Goal: Check status: Check status

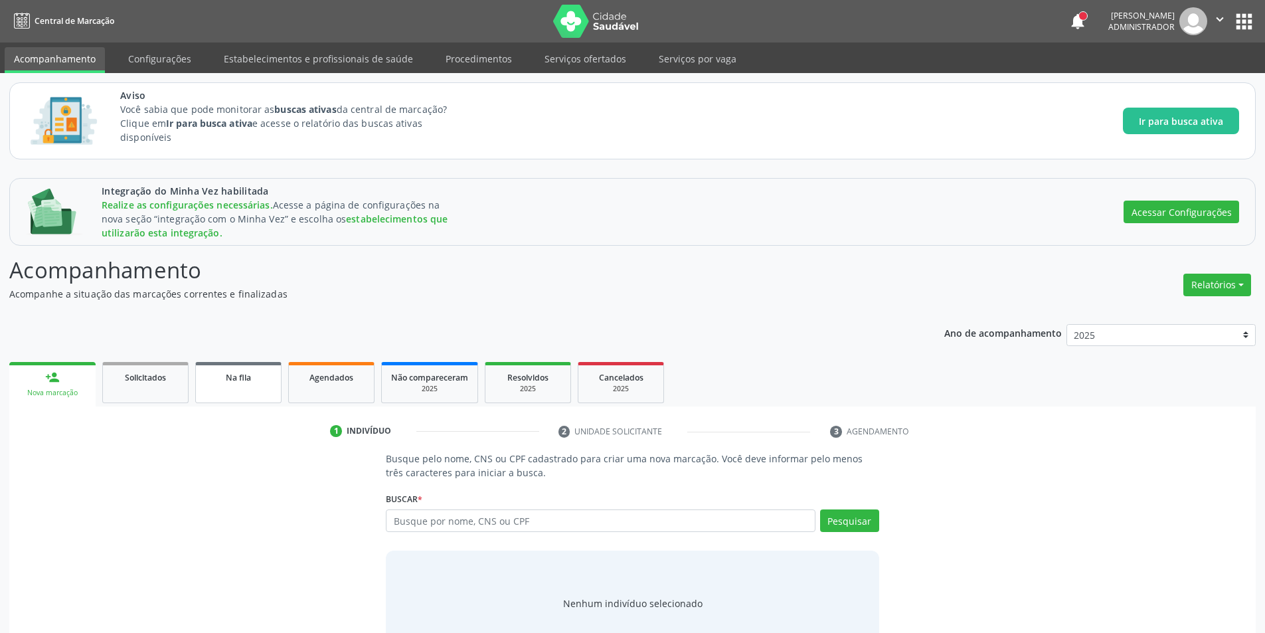
click at [220, 389] on link "Na fila" at bounding box center [238, 382] width 86 height 41
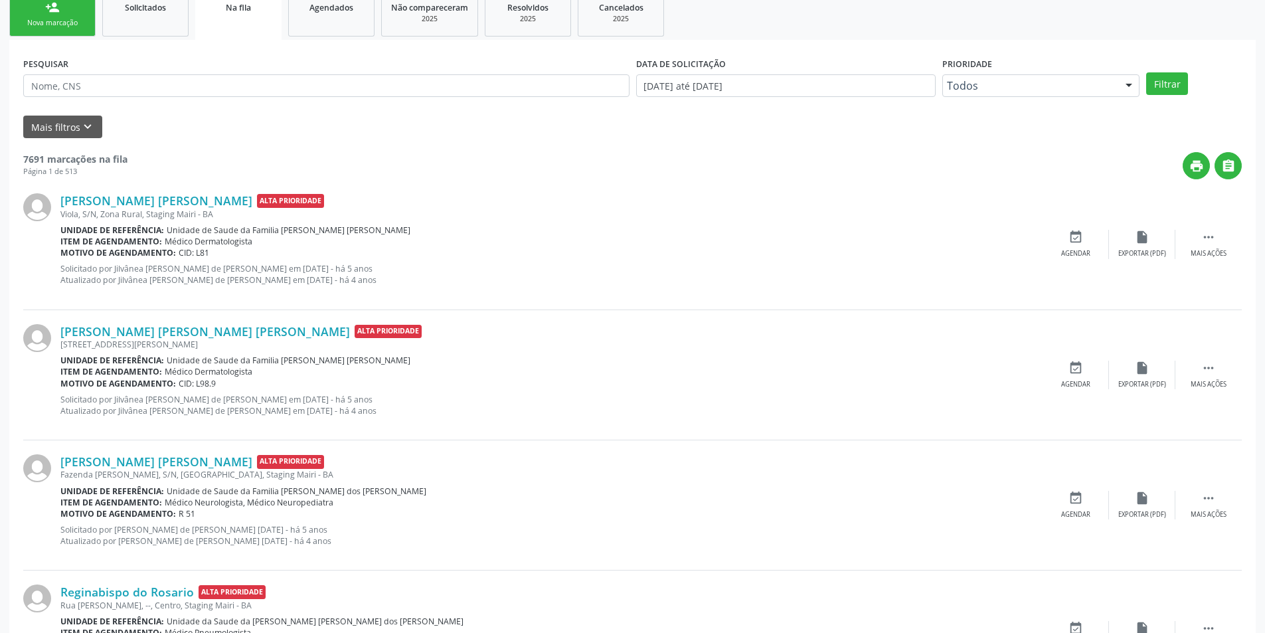
scroll to position [398, 0]
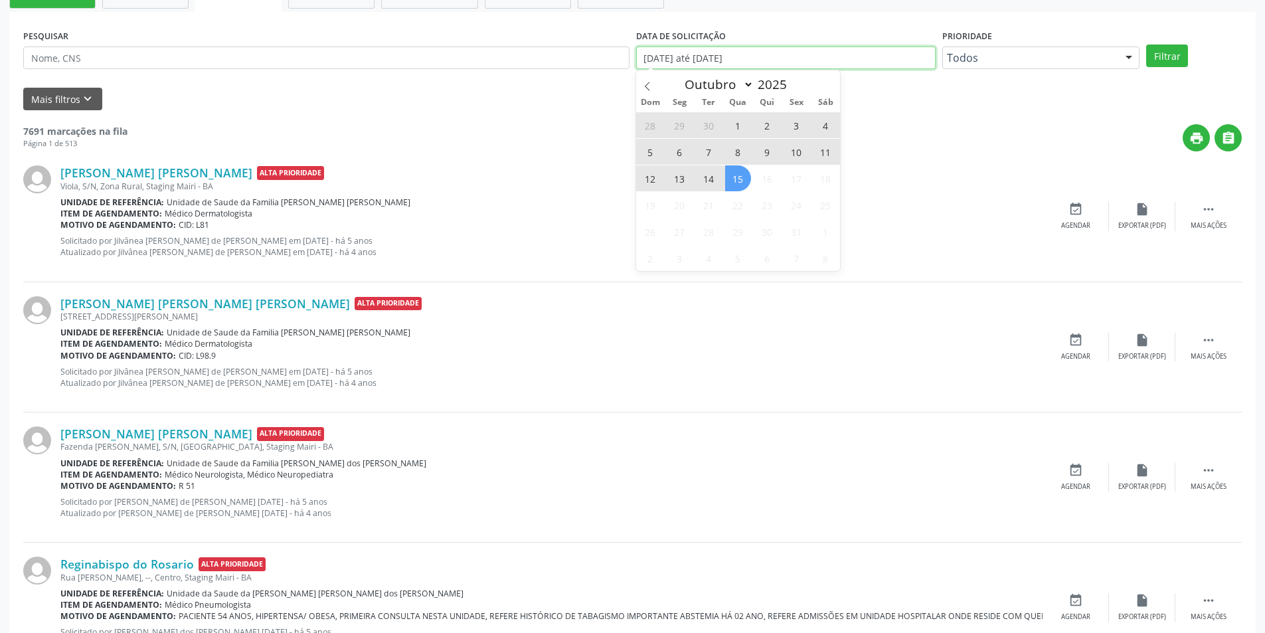
click at [744, 65] on input "[DATE] até [DATE]" at bounding box center [786, 57] width 300 height 23
click at [730, 174] on span "15" at bounding box center [738, 178] width 26 height 26
type input "[DATE]"
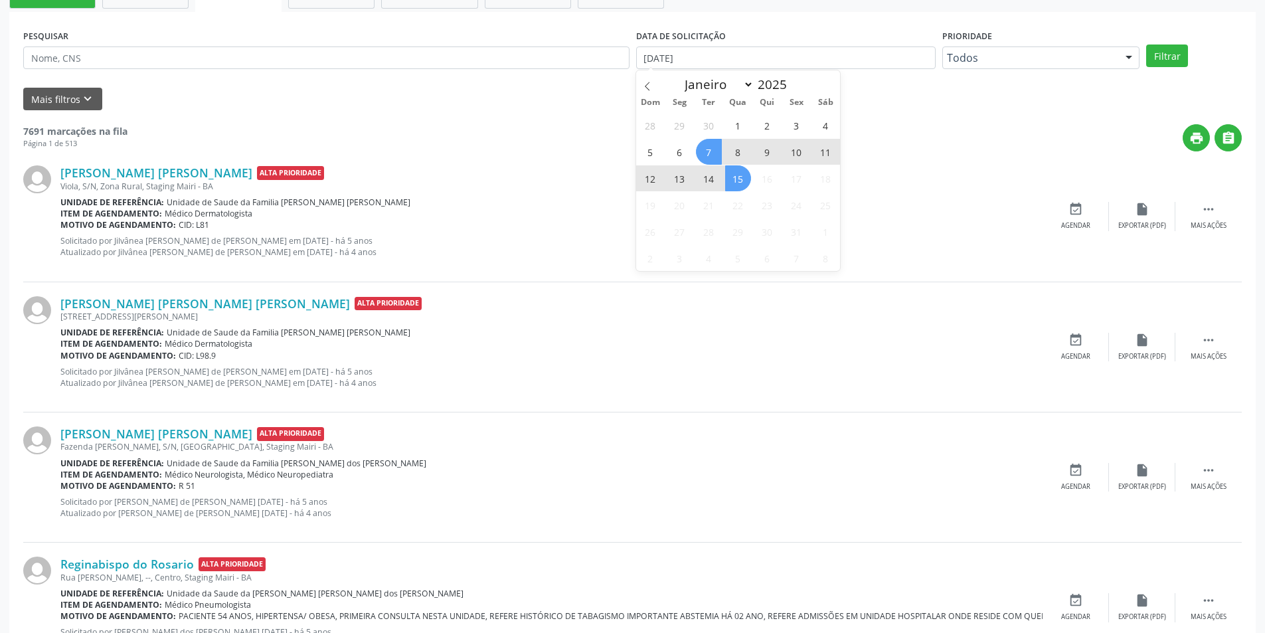
click at [712, 155] on span "7" at bounding box center [709, 152] width 26 height 26
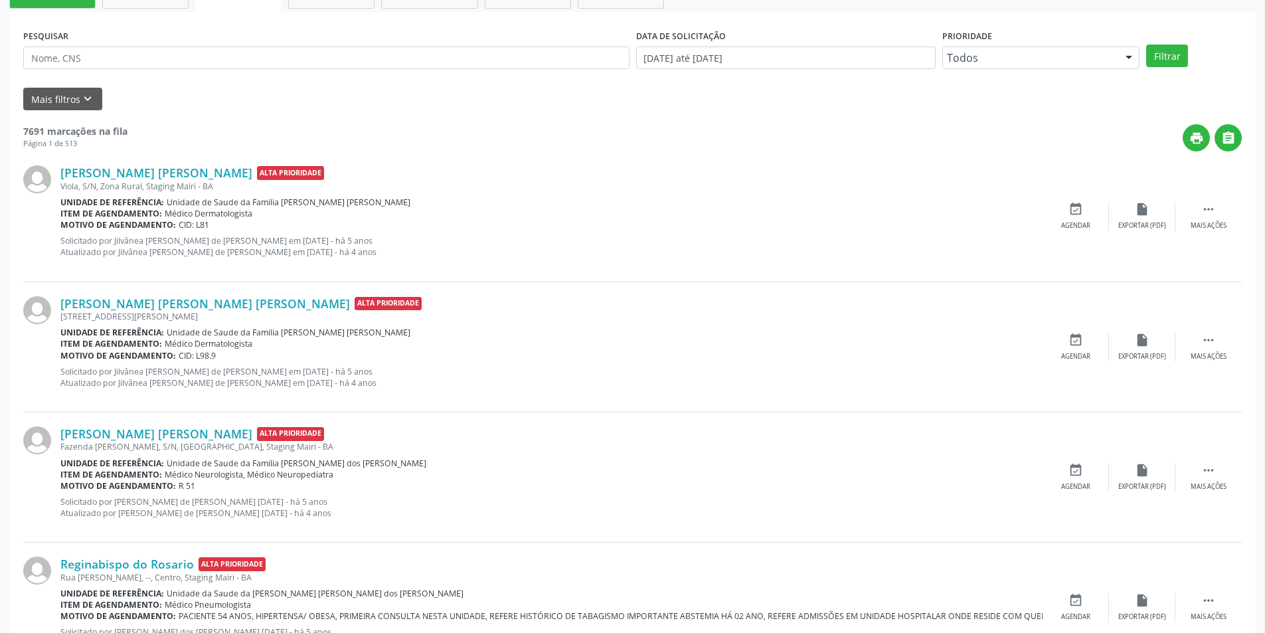
click at [1174, 69] on div "PESQUISAR DATA DE SOLICITAÇÃO [DATE] até [DATE] Prioridade Todos Todos Baixa Pr…" at bounding box center [632, 52] width 1225 height 52
click at [1174, 60] on button "Filtrar" at bounding box center [1167, 55] width 42 height 23
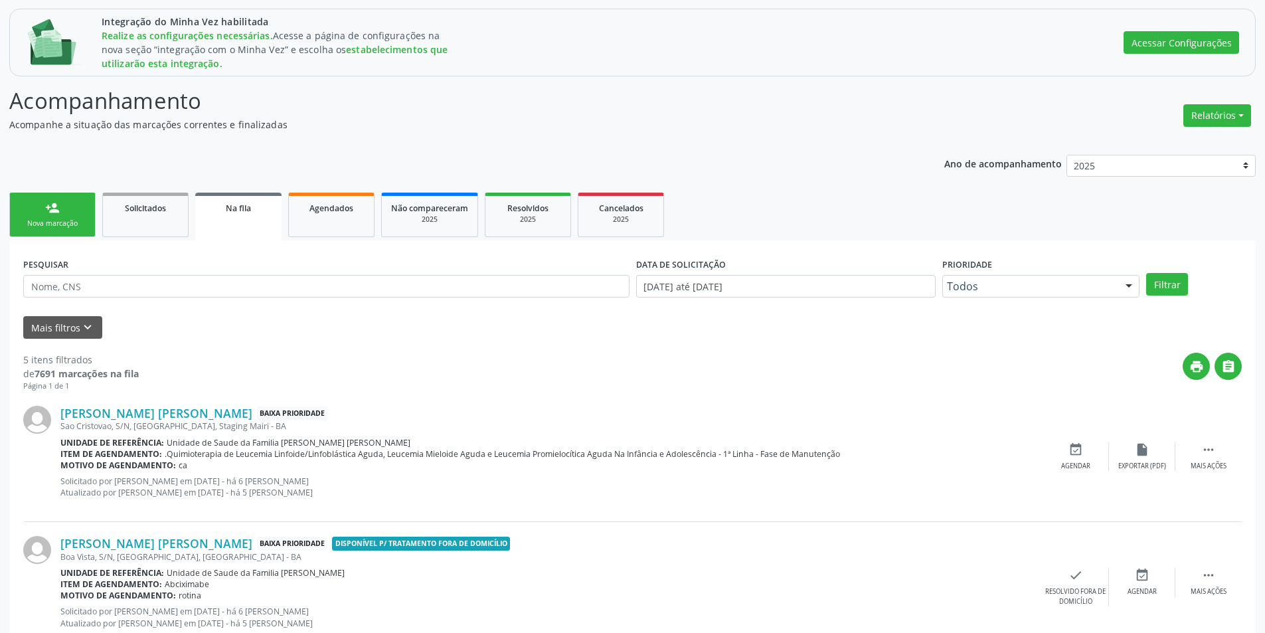
scroll to position [171, 0]
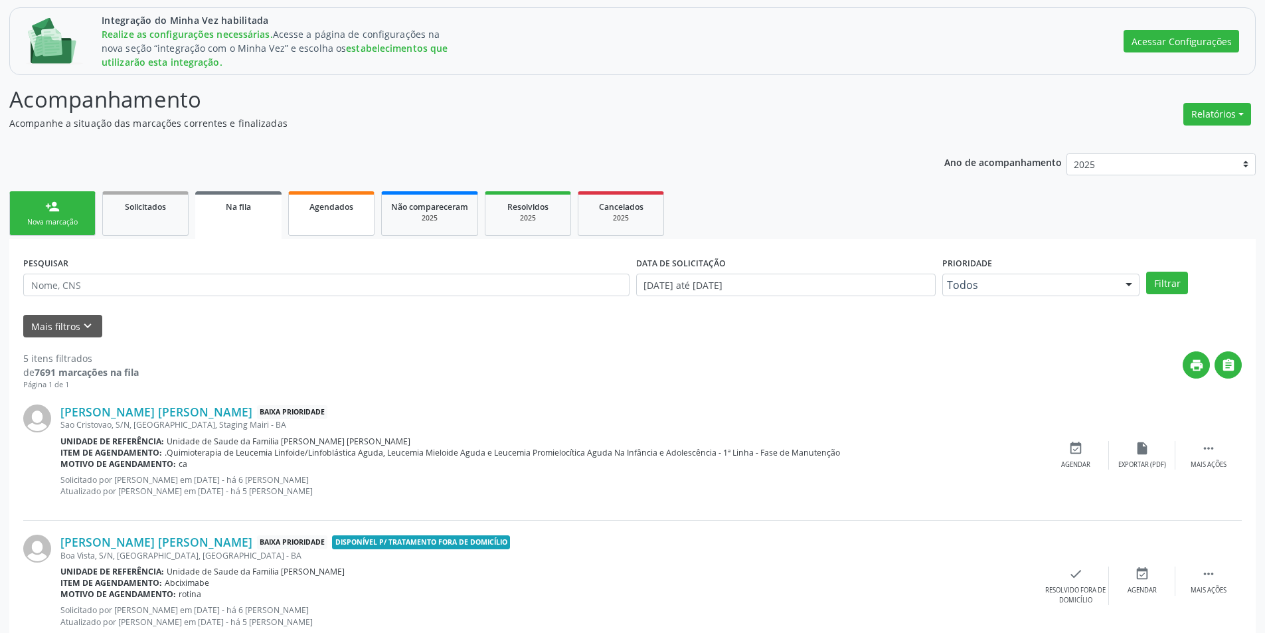
click at [344, 213] on link "Agendados" at bounding box center [331, 213] width 86 height 44
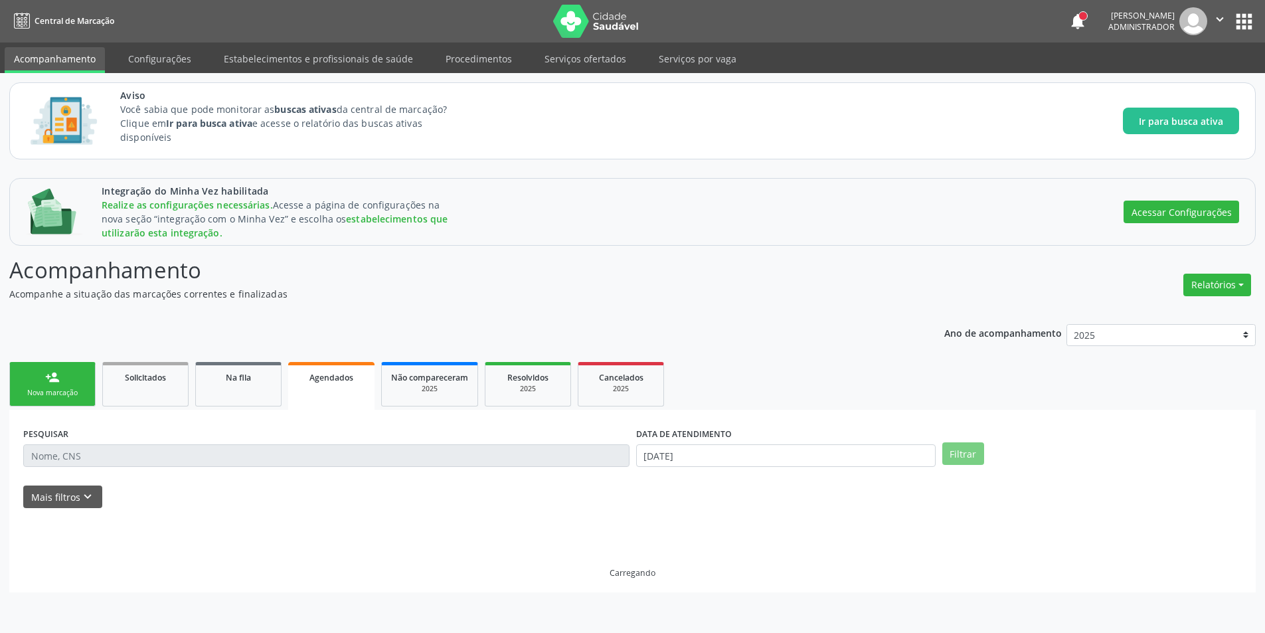
scroll to position [0, 0]
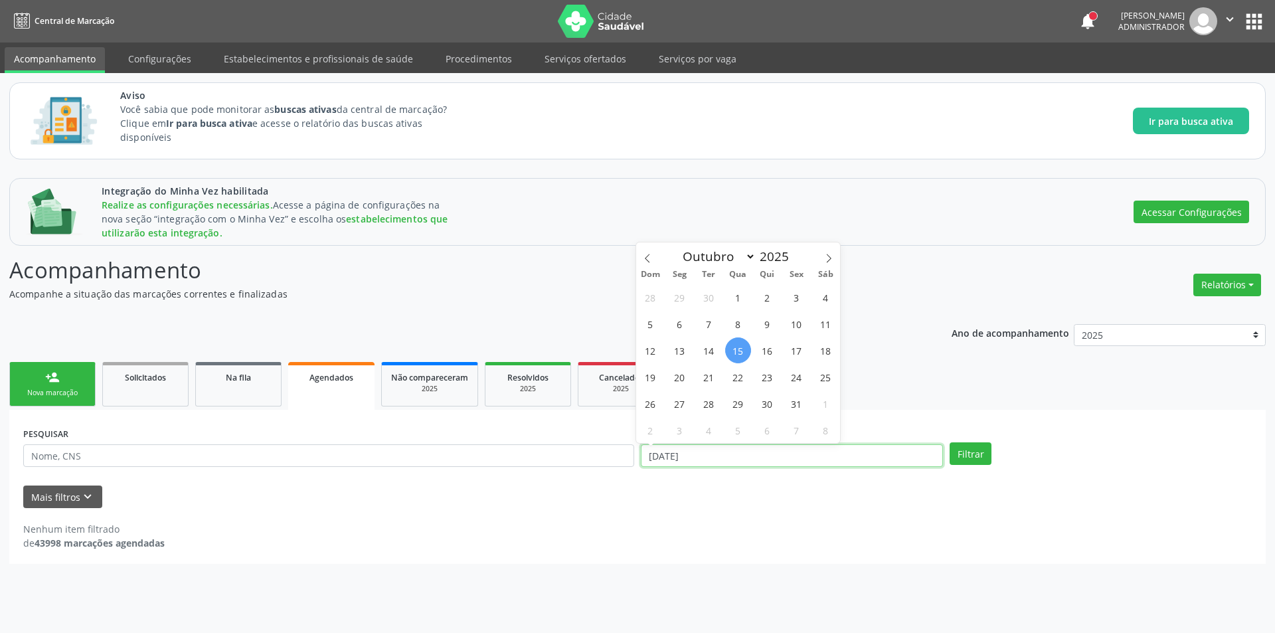
click at [813, 461] on input "[DATE]" at bounding box center [792, 455] width 302 height 23
click at [716, 349] on span "14" at bounding box center [709, 350] width 26 height 26
type input "[DATE]"
click at [716, 349] on span "14" at bounding box center [709, 350] width 26 height 26
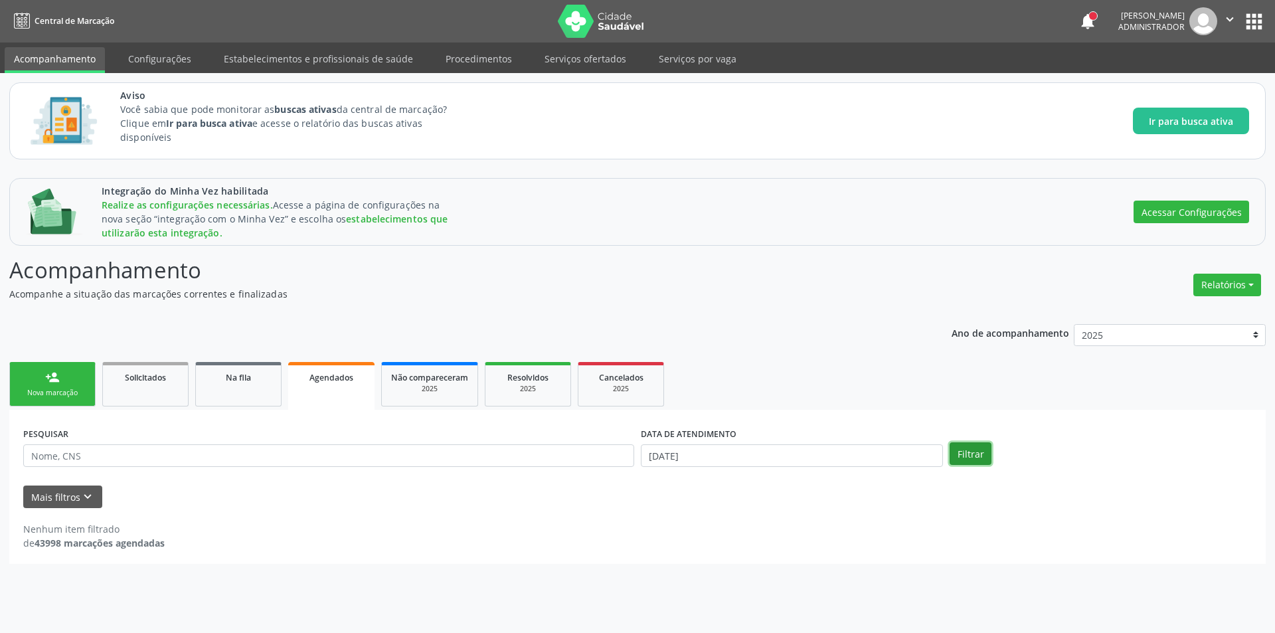
click at [976, 449] on button "Filtrar" at bounding box center [971, 453] width 42 height 23
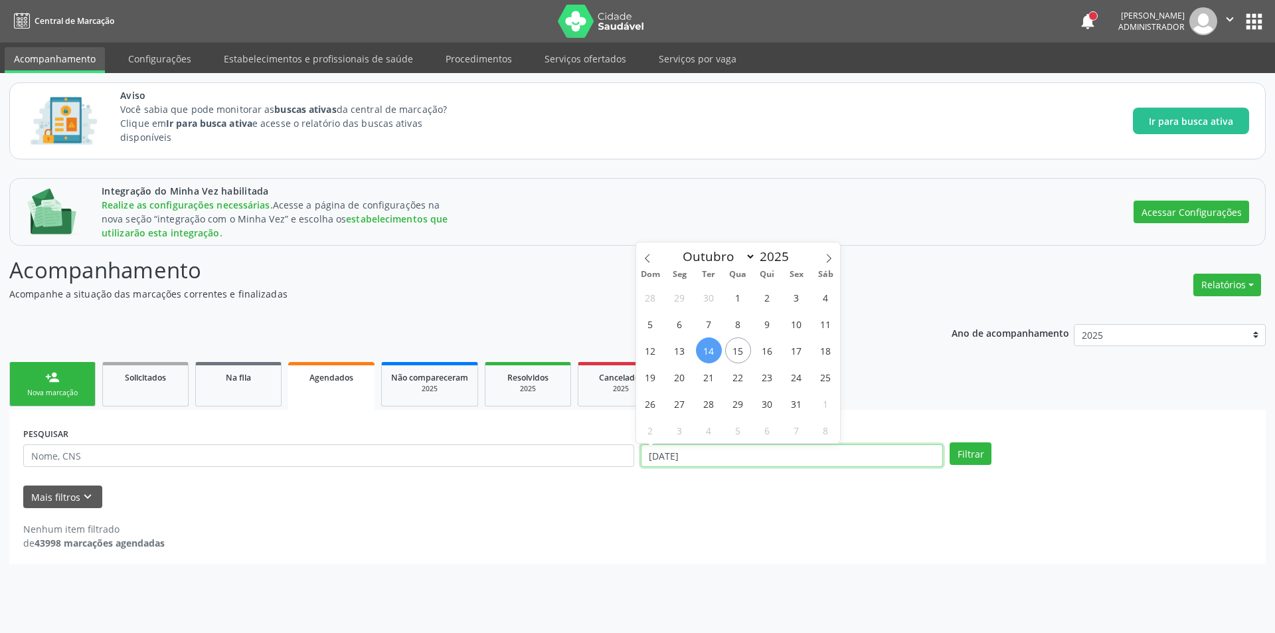
click at [778, 454] on input "[DATE]" at bounding box center [792, 455] width 302 height 23
click at [739, 343] on span "15" at bounding box center [738, 350] width 26 height 26
type input "[DATE]"
click at [709, 347] on span "14" at bounding box center [709, 350] width 26 height 26
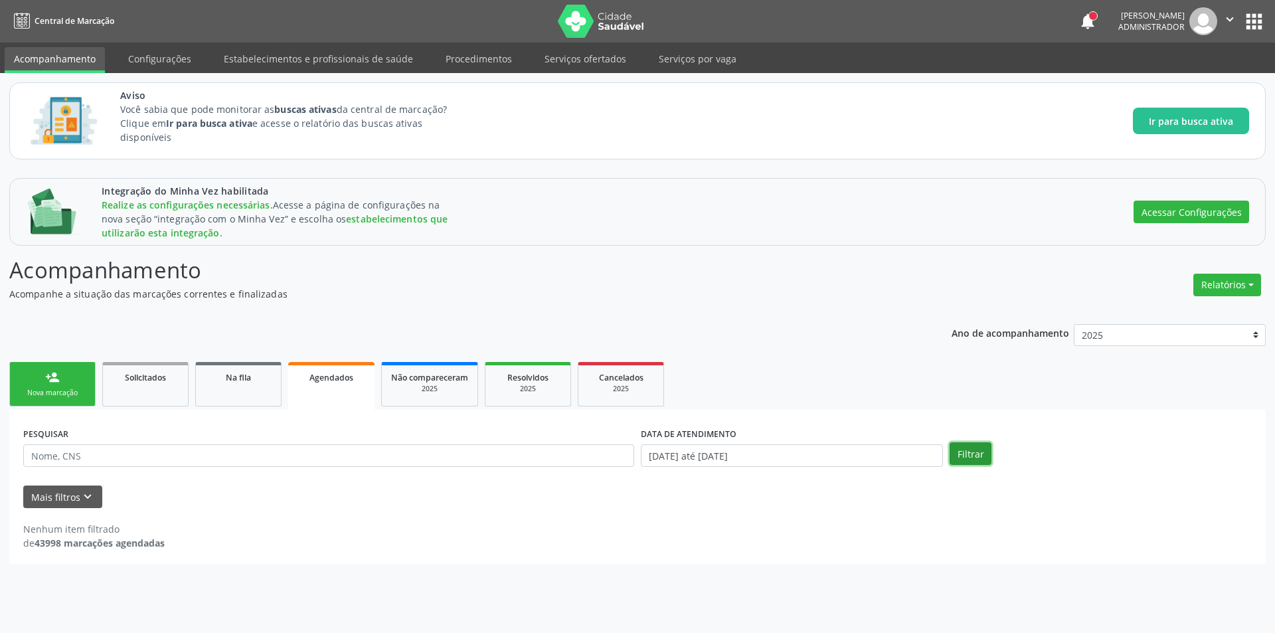
click at [967, 458] on button "Filtrar" at bounding box center [971, 453] width 42 height 23
click at [254, 375] on div "Na fila" at bounding box center [238, 377] width 66 height 14
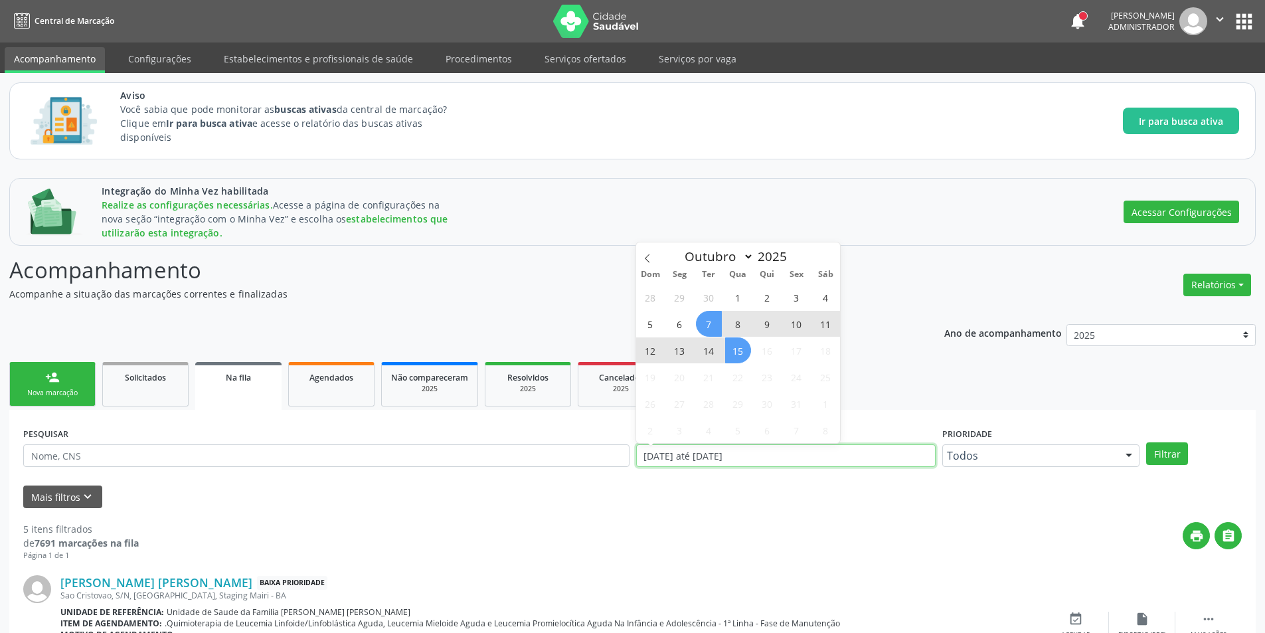
click at [824, 454] on input "[DATE] até [DATE]" at bounding box center [786, 455] width 300 height 23
click at [714, 353] on span "14" at bounding box center [709, 350] width 26 height 26
type input "[DATE]"
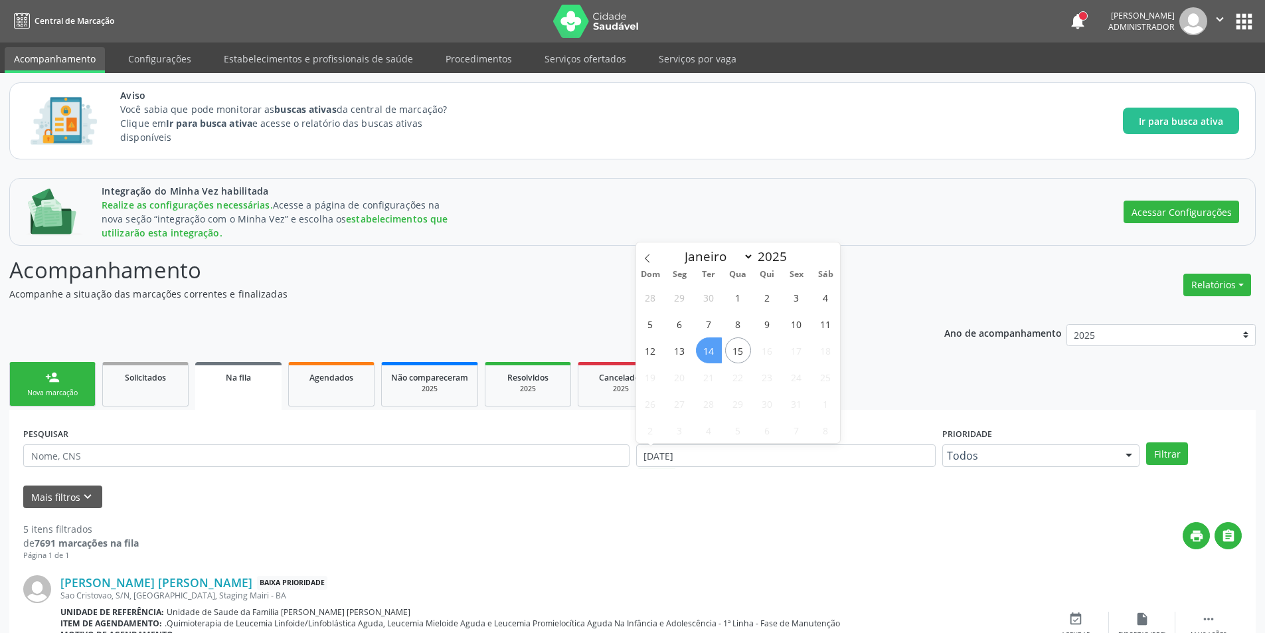
click at [714, 353] on span "14" at bounding box center [709, 350] width 26 height 26
click at [1189, 448] on div "Filtrar" at bounding box center [1194, 453] width 102 height 23
click at [1171, 450] on button "Filtrar" at bounding box center [1167, 453] width 42 height 23
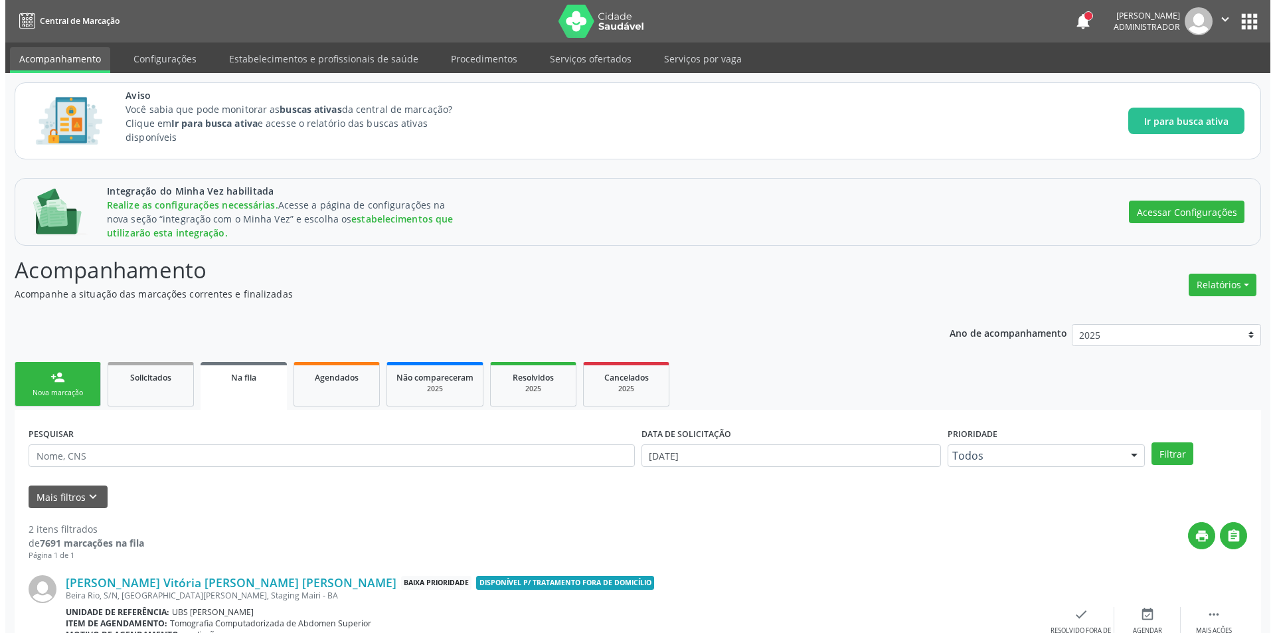
scroll to position [212, 0]
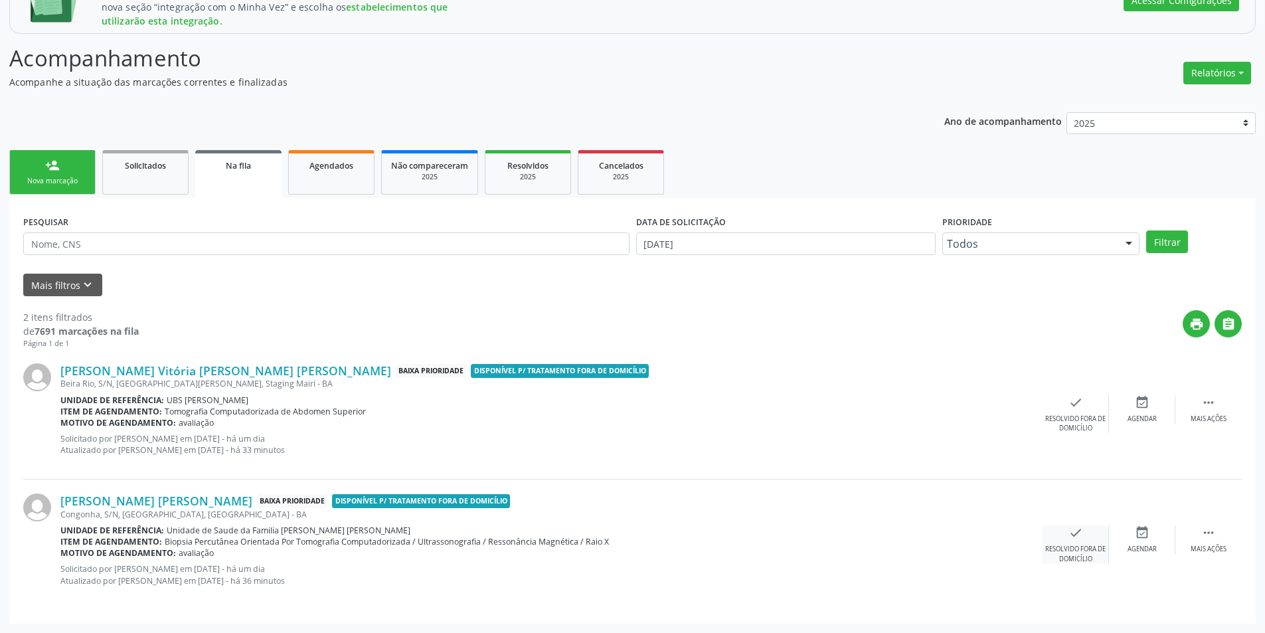
click at [1092, 531] on div "check Resolvido fora de domicílio" at bounding box center [1076, 544] width 66 height 38
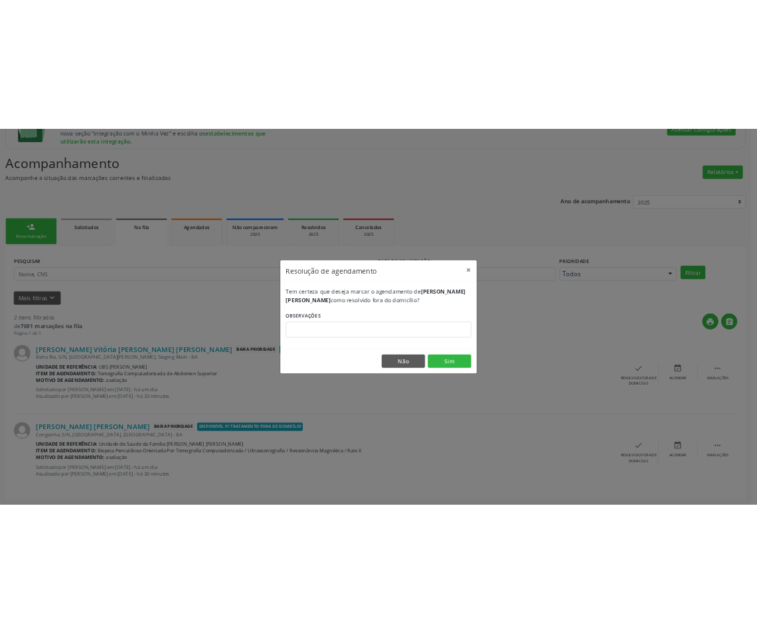
scroll to position [240, 0]
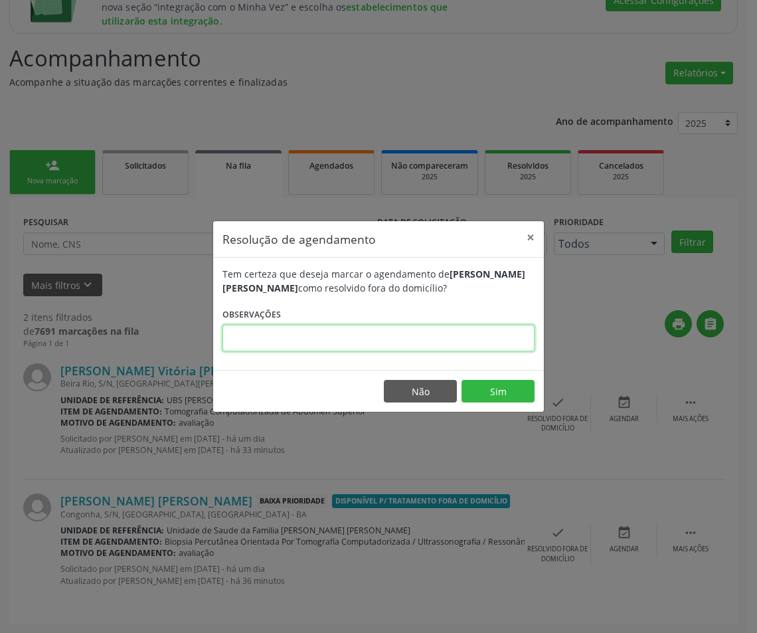
click at [498, 335] on input "text" at bounding box center [378, 338] width 312 height 27
type input "aslskdjaslkdjsaldjlsj sss"
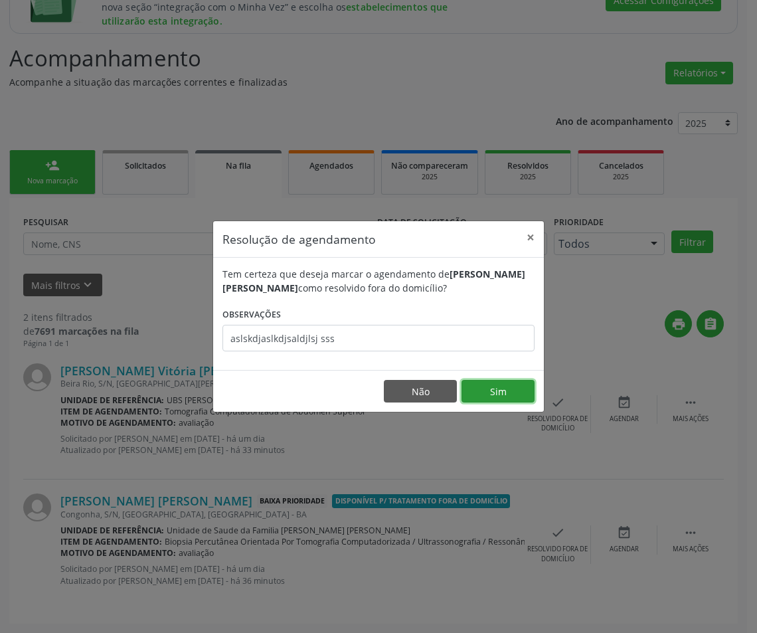
click at [498, 383] on button "Sim" at bounding box center [498, 391] width 73 height 23
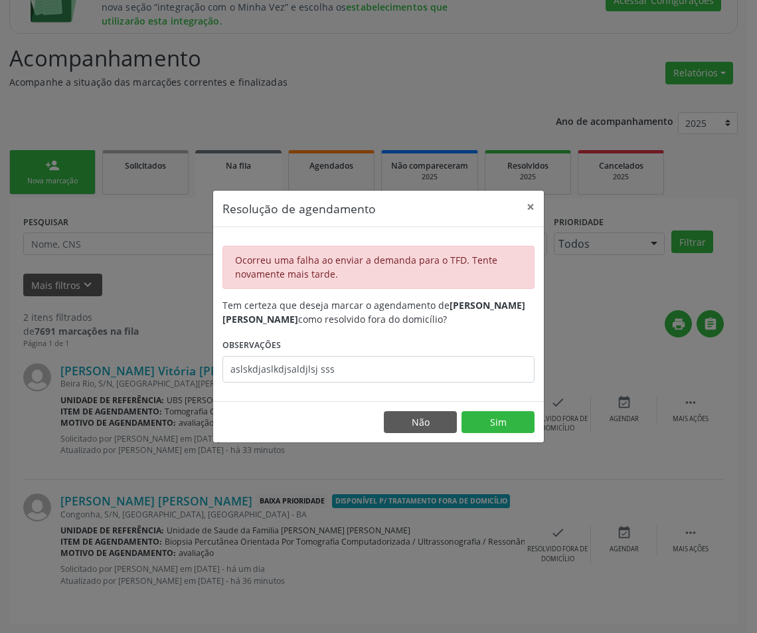
click at [485, 44] on div "Resolução de agendamento × Ocorreu [PERSON_NAME] ao enviar a demanda para o TFD…" at bounding box center [378, 316] width 757 height 633
